Goal: Check status: Check status

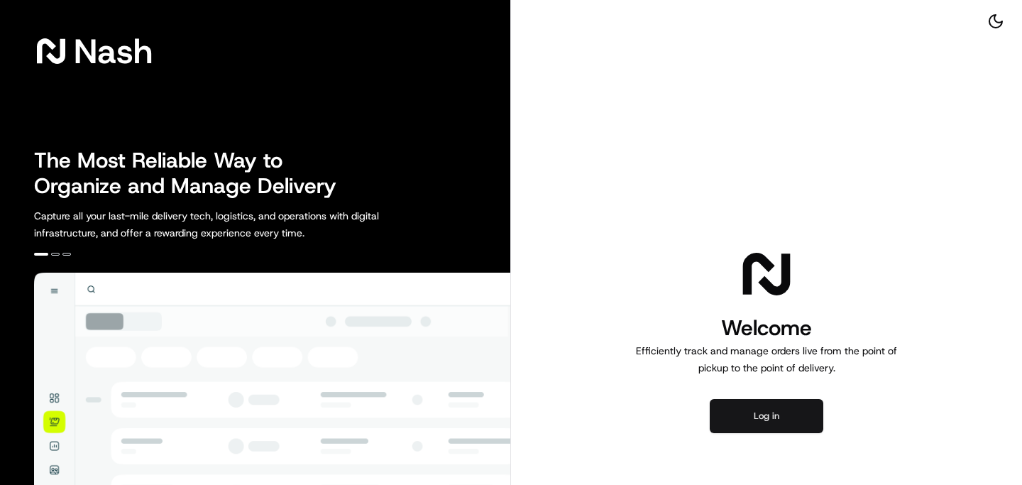
click at [777, 422] on button "Log in" at bounding box center [767, 416] width 114 height 34
